Goal: Navigation & Orientation: Find specific page/section

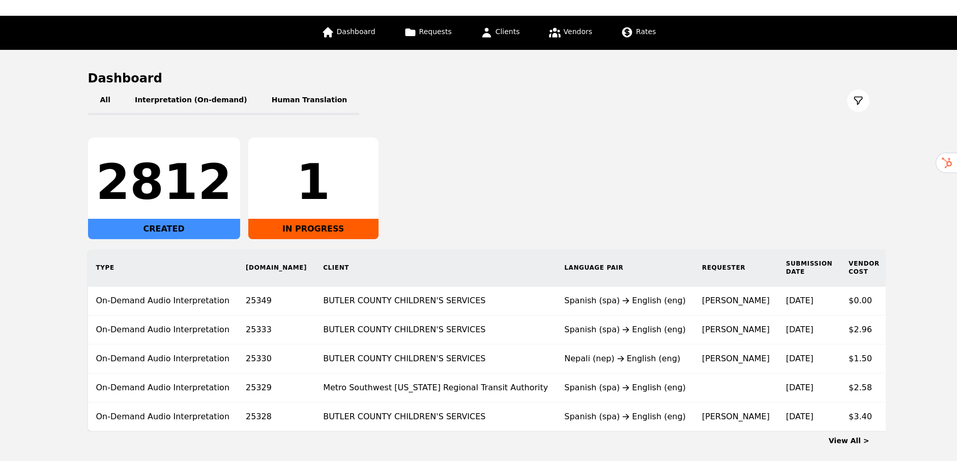
scroll to position [102, 0]
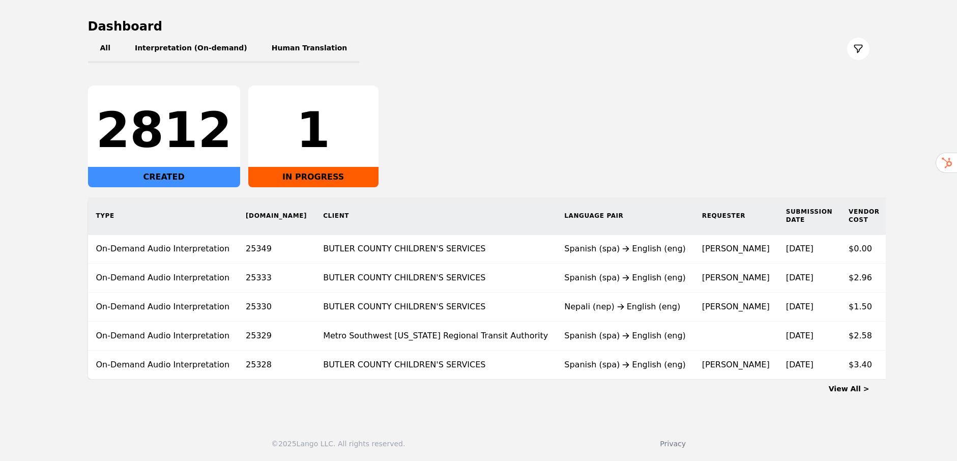
click at [856, 387] on link "View All >" at bounding box center [849, 389] width 41 height 8
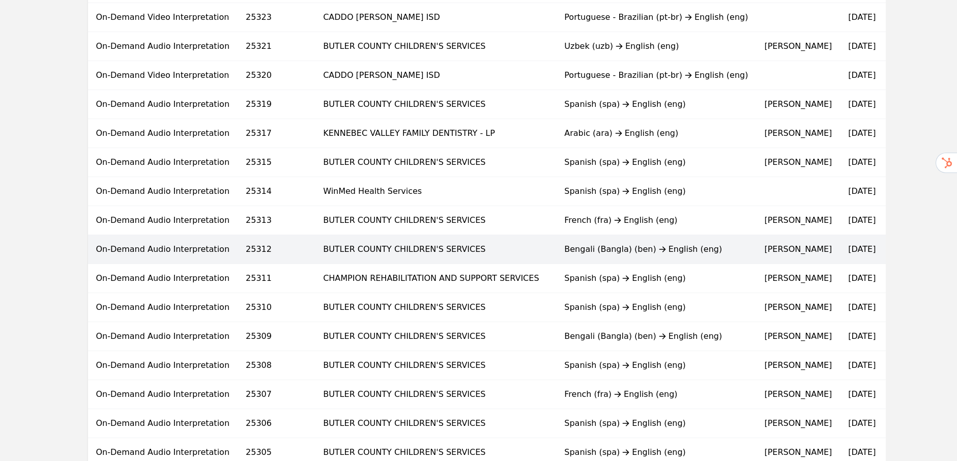
scroll to position [595, 0]
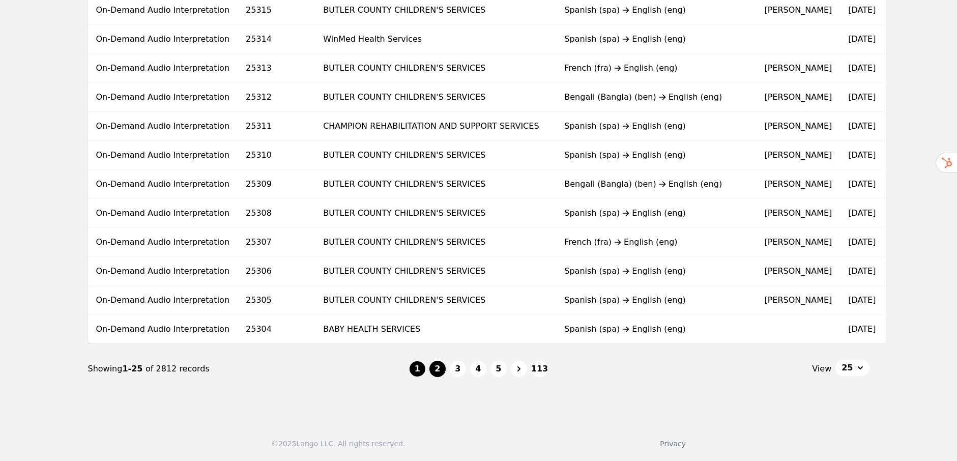
click at [441, 369] on button "2" at bounding box center [437, 369] width 16 height 16
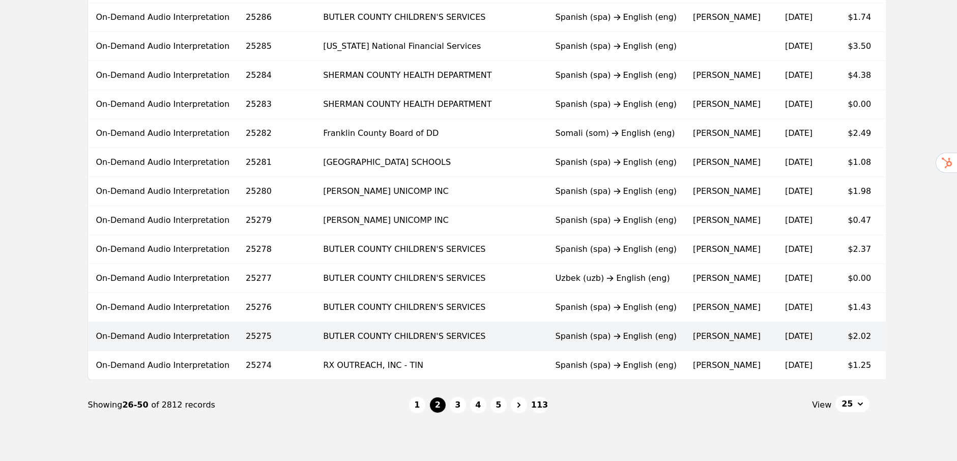
scroll to position [595, 0]
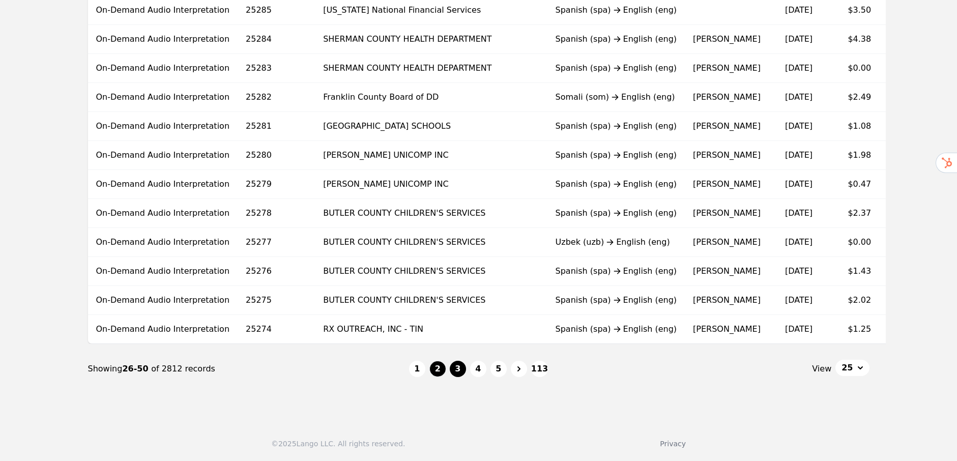
click at [461, 367] on button "3" at bounding box center [458, 369] width 16 height 16
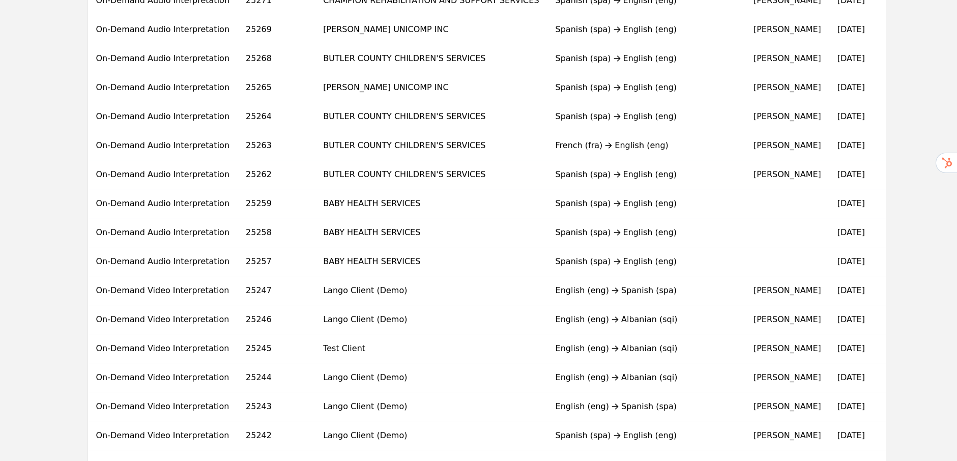
scroll to position [560, 0]
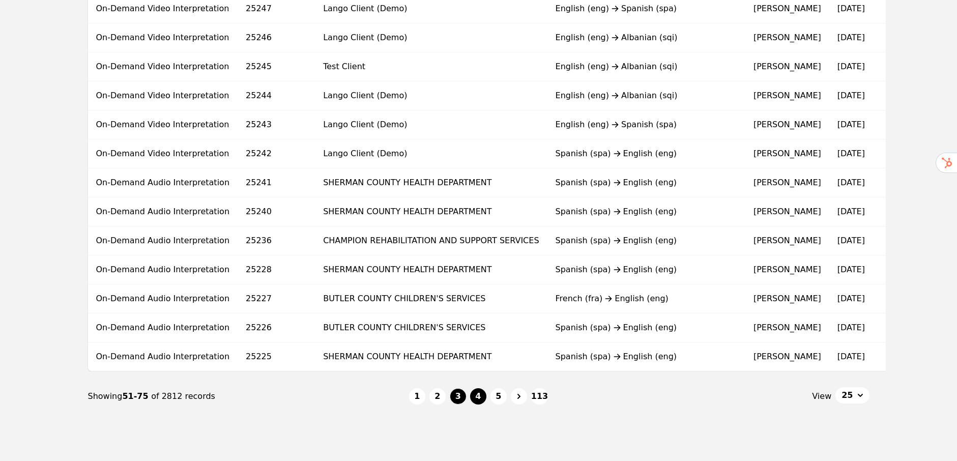
click at [476, 404] on button "4" at bounding box center [478, 396] width 16 height 16
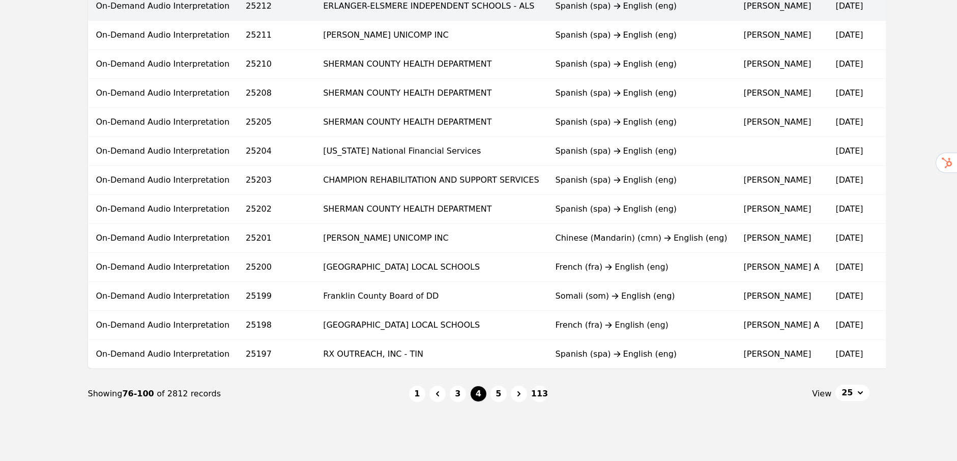
scroll to position [595, 0]
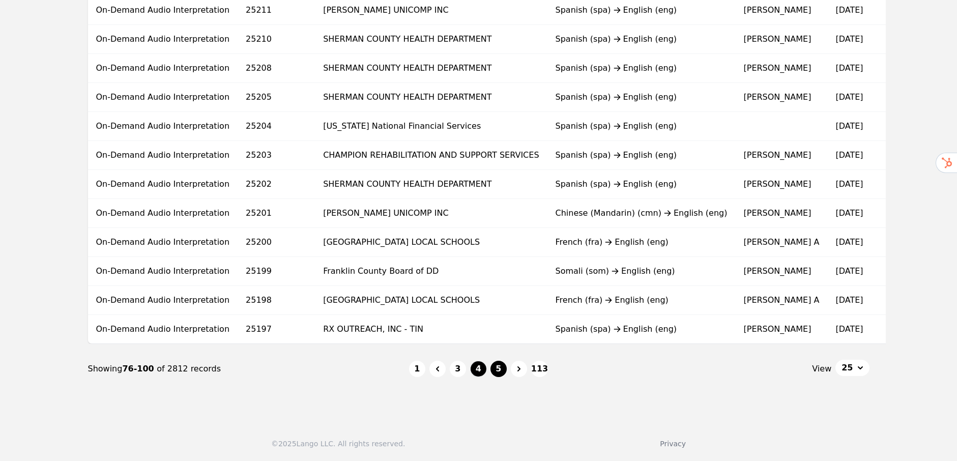
click at [501, 371] on button "5" at bounding box center [498, 369] width 16 height 16
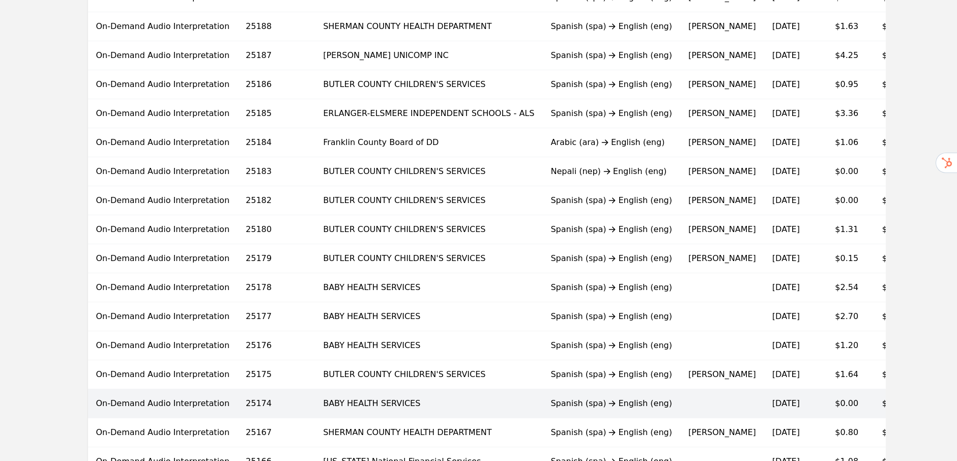
scroll to position [595, 0]
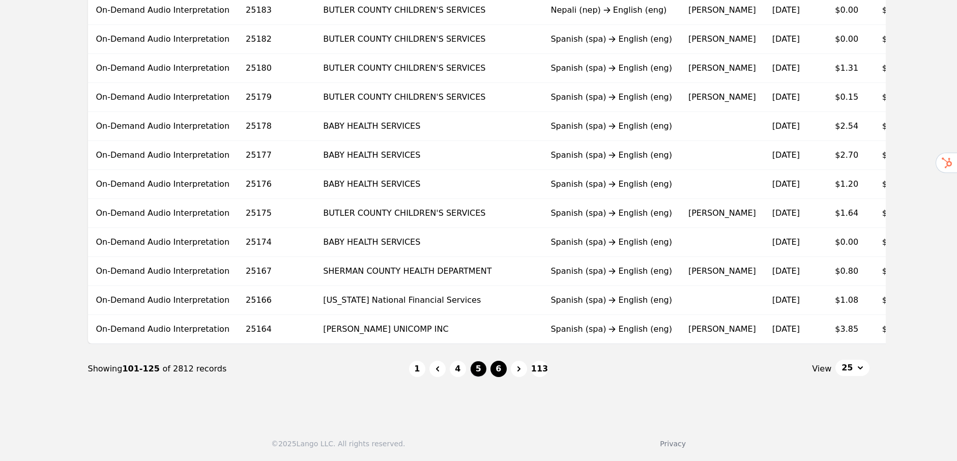
click at [497, 362] on button "6" at bounding box center [498, 369] width 16 height 16
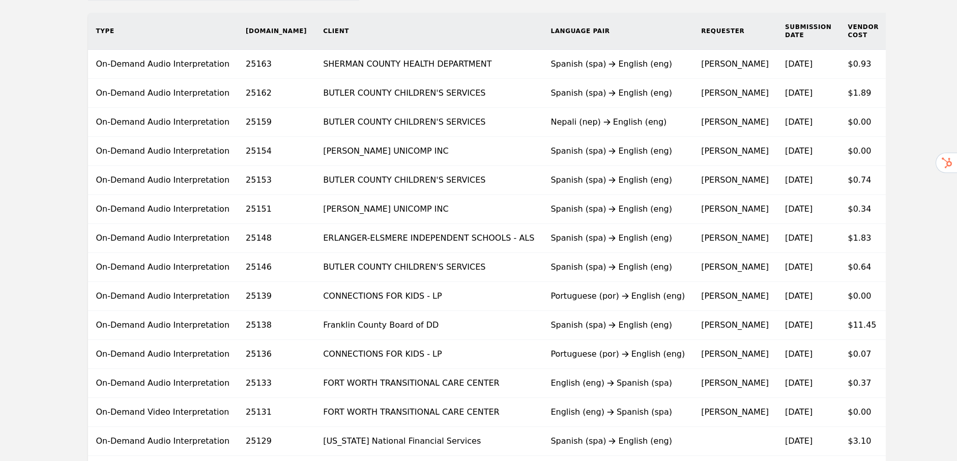
scroll to position [209, 0]
